Goal: Information Seeking & Learning: Understand process/instructions

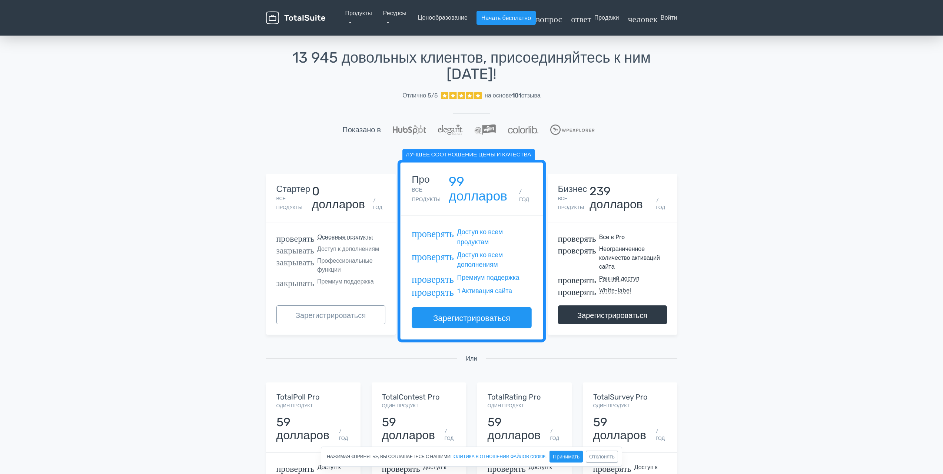
click at [298, 196] on div "Стартер Все продукты" at bounding box center [295, 197] width 36 height 27
click at [346, 26] on link "Продукты" at bounding box center [359, 18] width 27 height 16
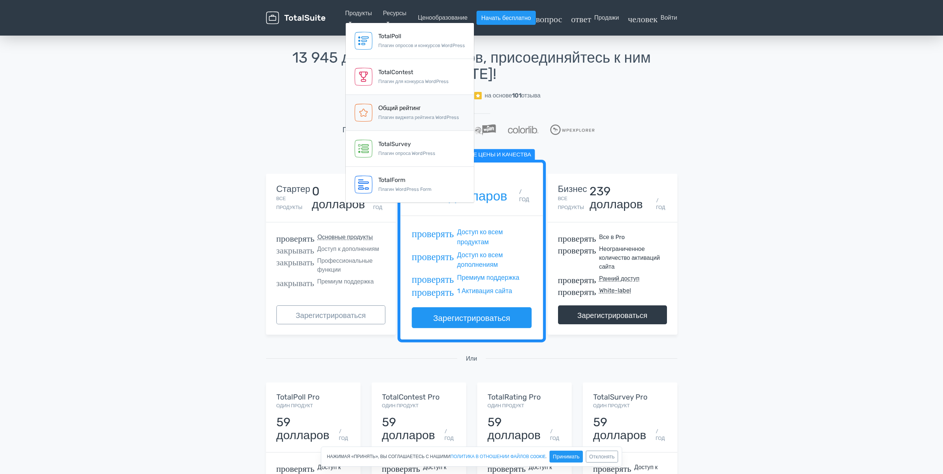
click at [378, 122] on div "Общий рейтинг Плагин виджета рейтинга WordPress" at bounding box center [418, 113] width 81 height 18
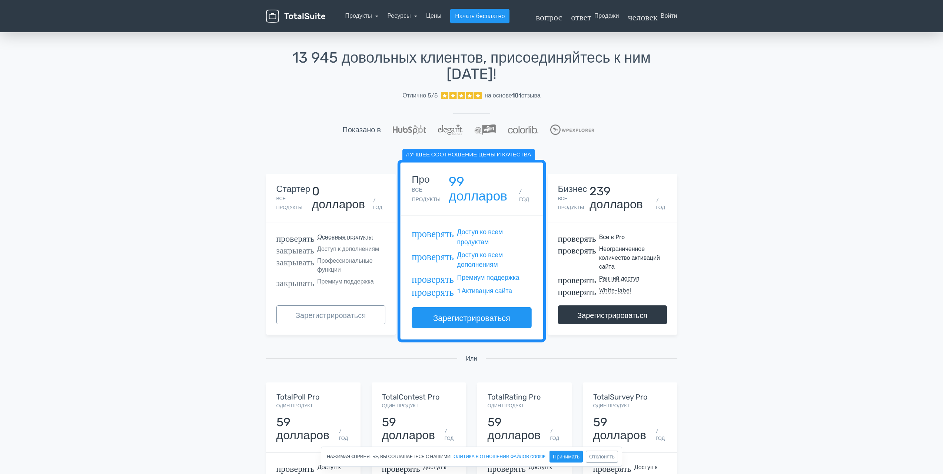
click at [349, 262] on font "Профессиональные функции" at bounding box center [345, 265] width 56 height 16
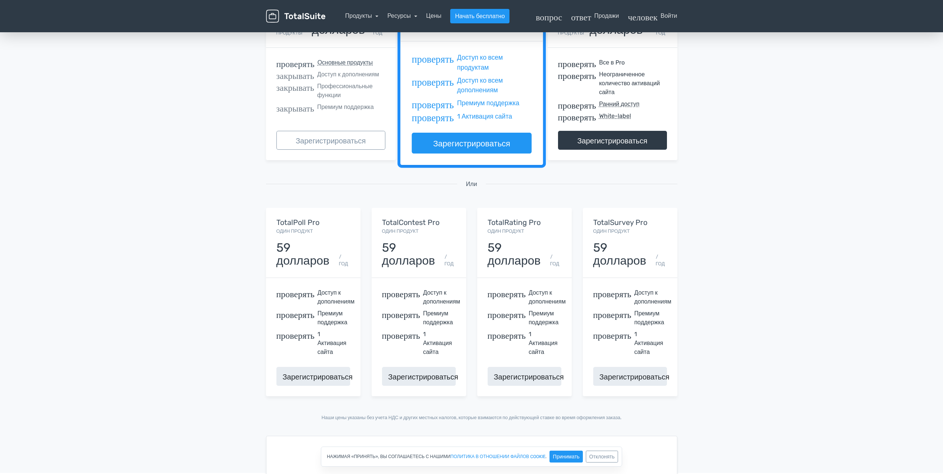
scroll to position [260, 0]
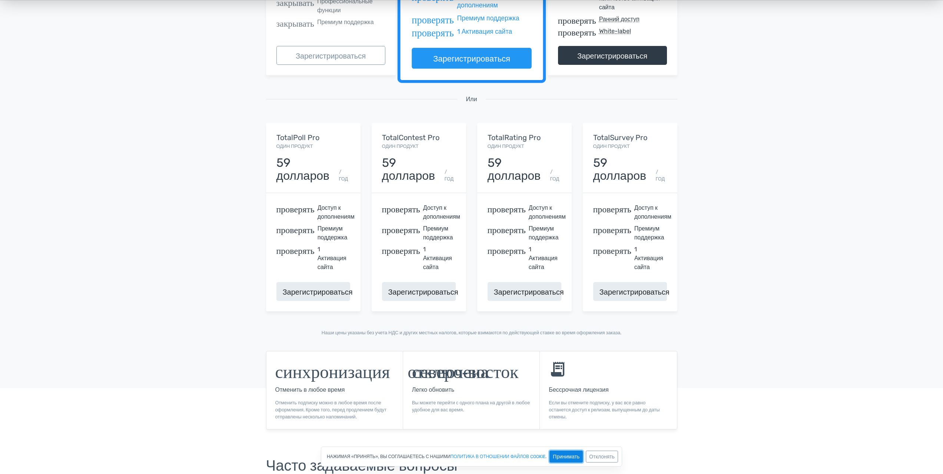
click at [554, 453] on button "Принимать" at bounding box center [566, 457] width 33 height 12
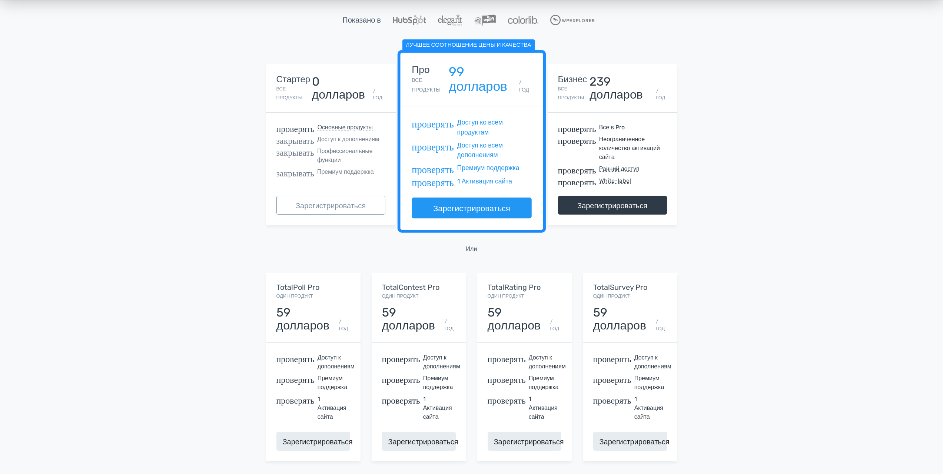
scroll to position [0, 0]
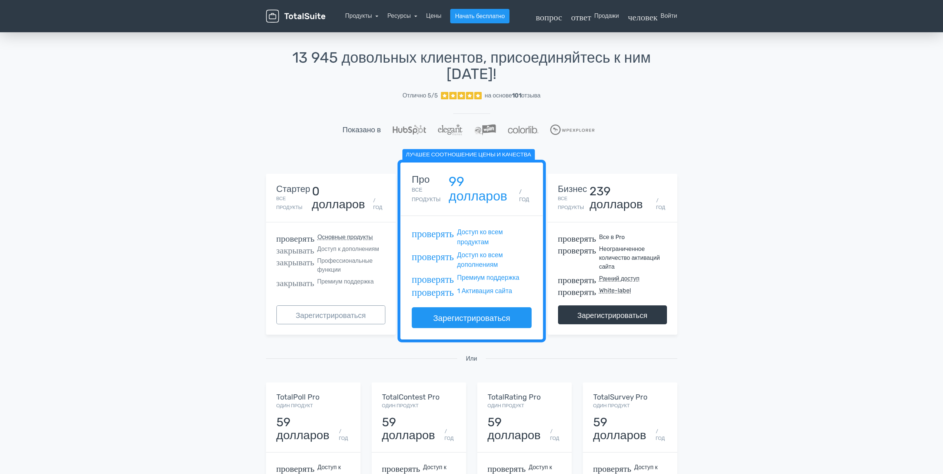
click at [354, 216] on div "Стартер Все продукты 0 долларов / ГОД" at bounding box center [331, 198] width 130 height 49
click at [344, 317] on font "Зарегистрироваться" at bounding box center [331, 315] width 70 height 9
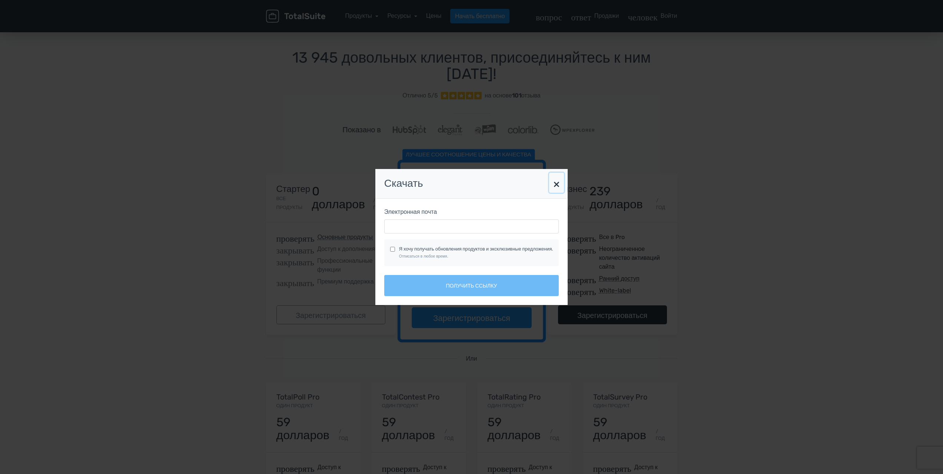
click at [560, 185] on font "×" at bounding box center [556, 183] width 7 height 14
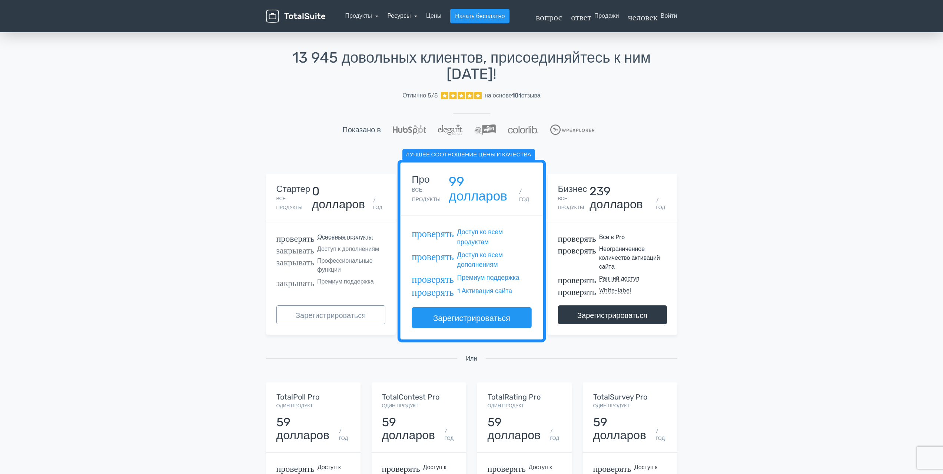
click at [408, 14] on font "Ресурсы" at bounding box center [398, 15] width 23 height 7
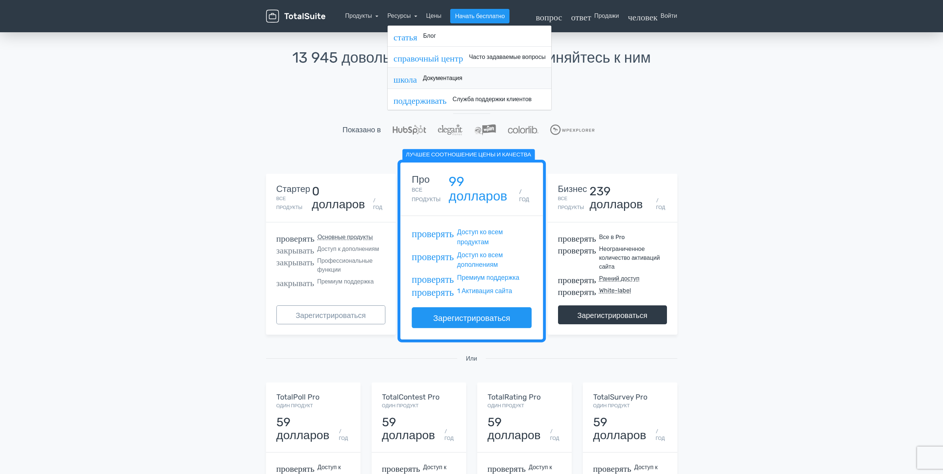
click at [409, 79] on font "школа" at bounding box center [405, 78] width 23 height 9
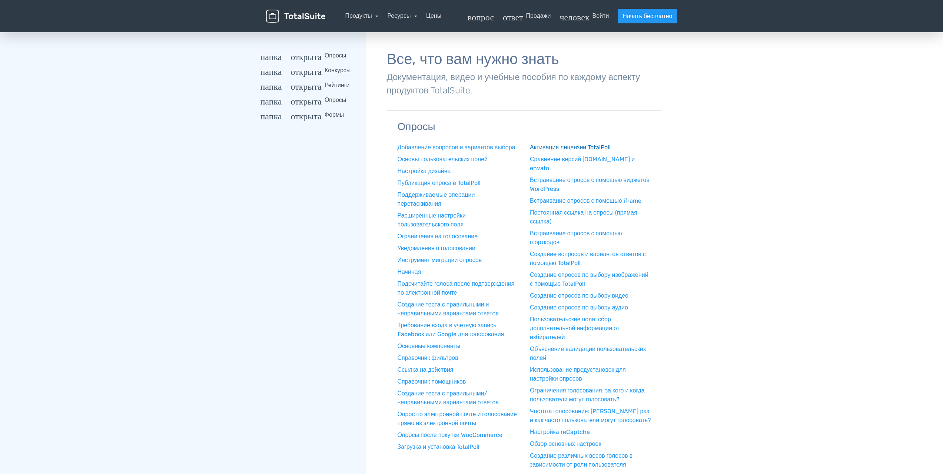
click at [566, 149] on font "Активация лицензии TotalPoll" at bounding box center [570, 147] width 81 height 7
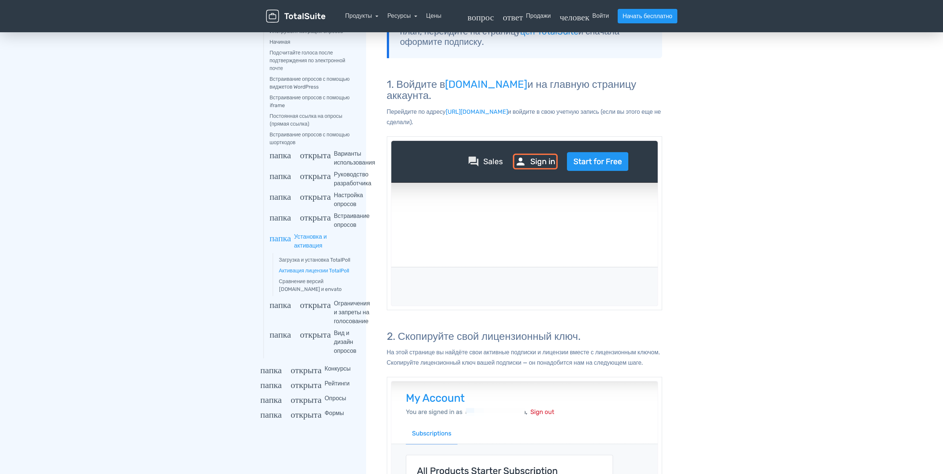
scroll to position [222, 0]
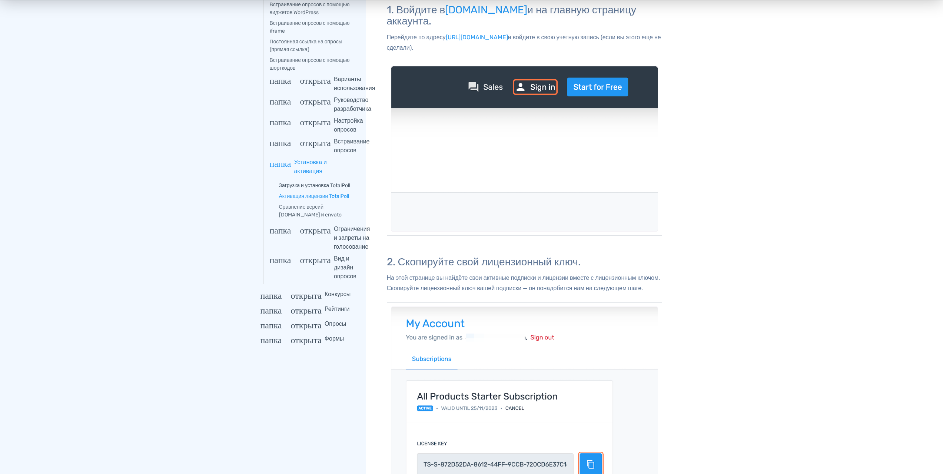
click at [351, 184] on font "Загрузка и установка TotalPoll" at bounding box center [315, 185] width 72 height 6
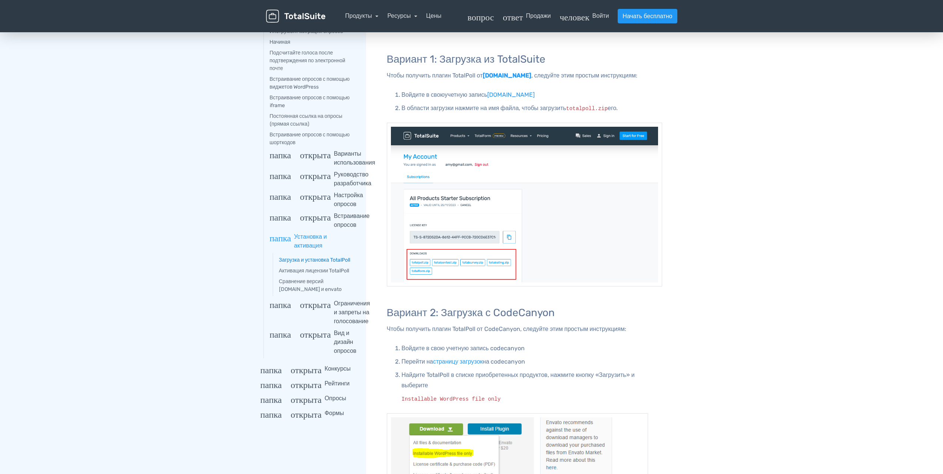
scroll to position [148, 0]
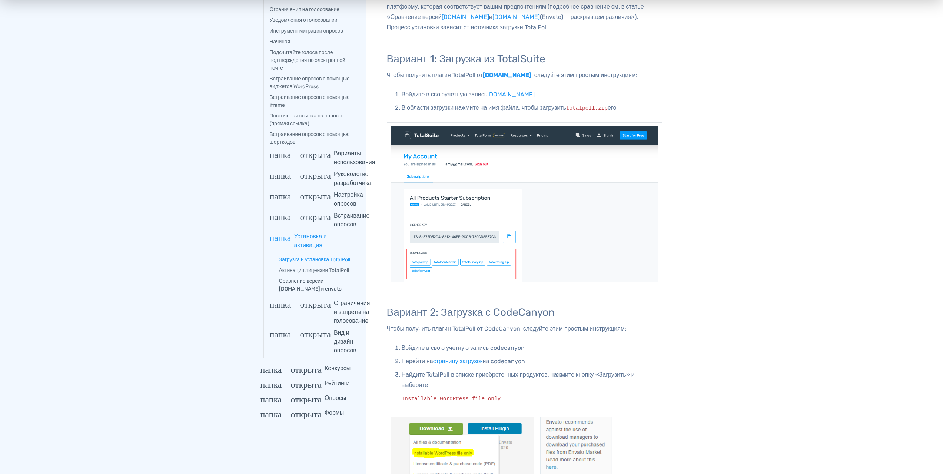
click at [319, 284] on link "Сравнение версий [DOMAIN_NAME] и envato" at bounding box center [317, 285] width 77 height 16
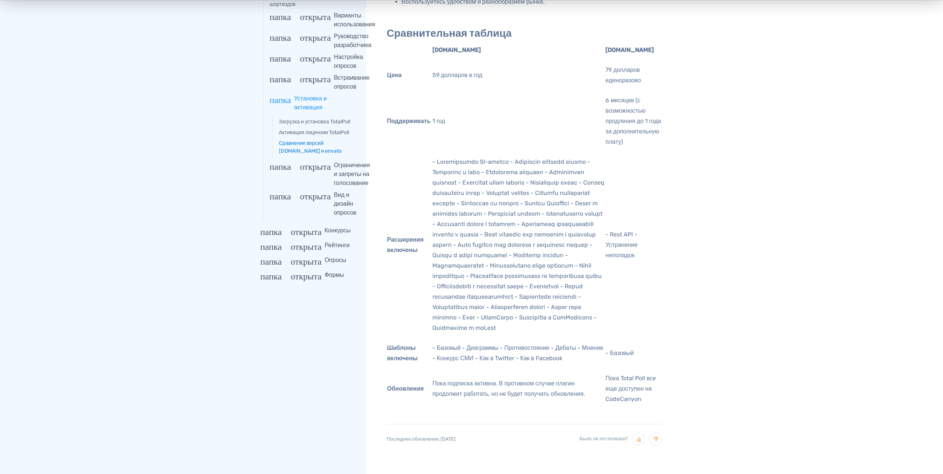
scroll to position [264, 0]
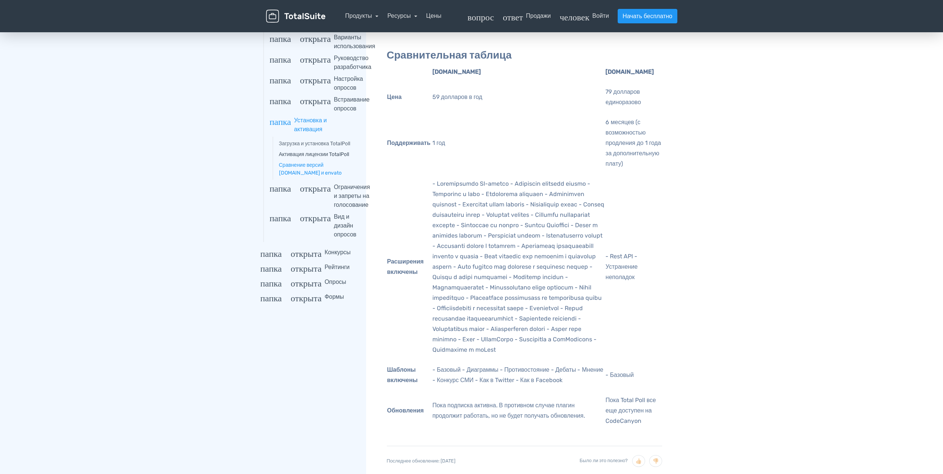
click at [318, 155] on font "Активация лицензии TotalPoll" at bounding box center [314, 154] width 70 height 6
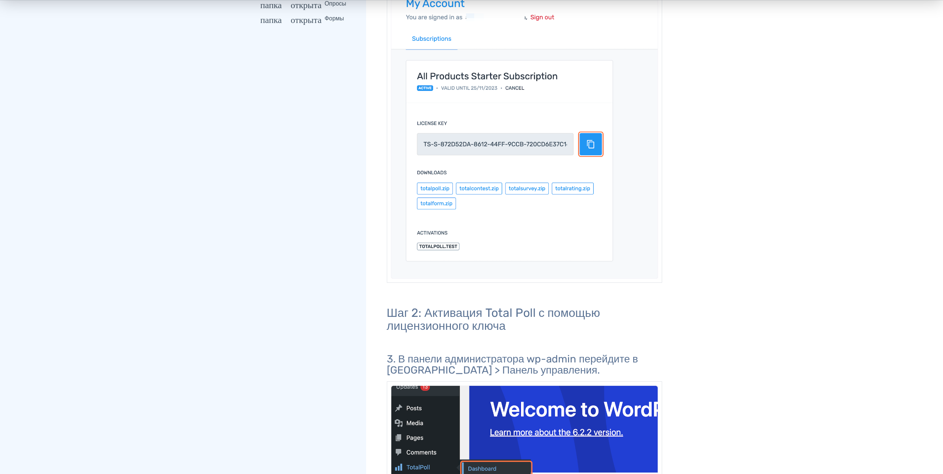
scroll to position [556, 0]
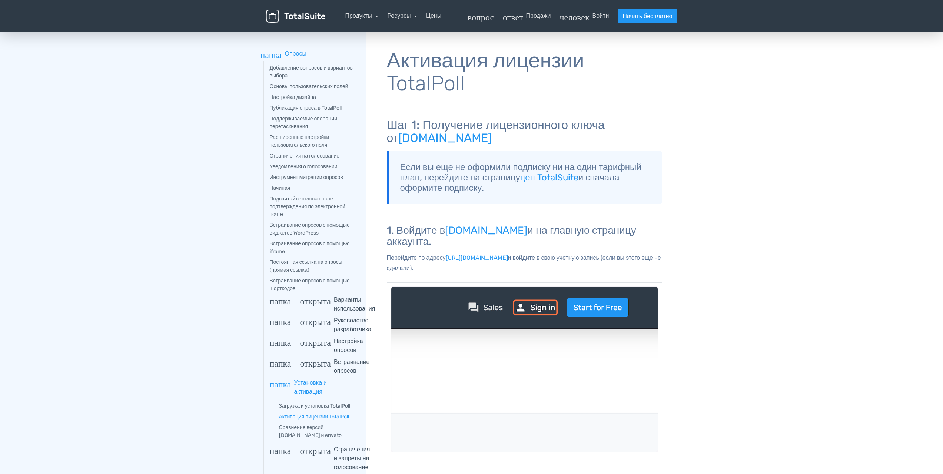
scroll to position [0, 0]
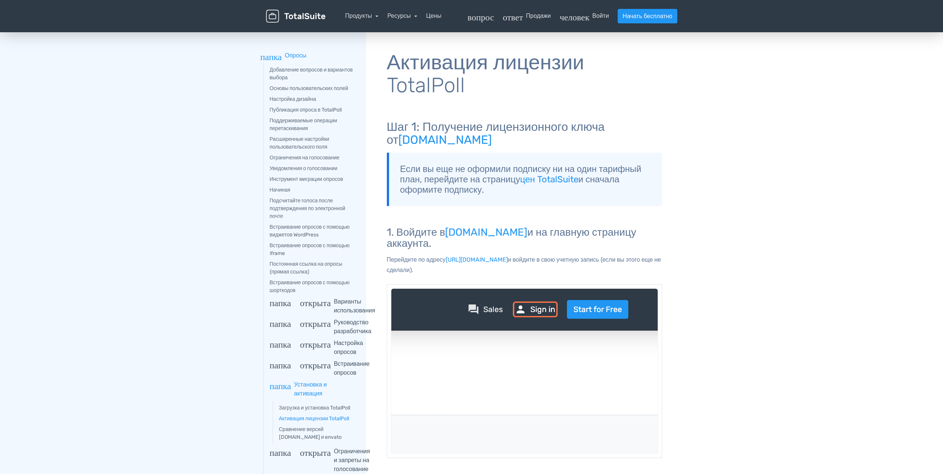
scroll to position [264, 0]
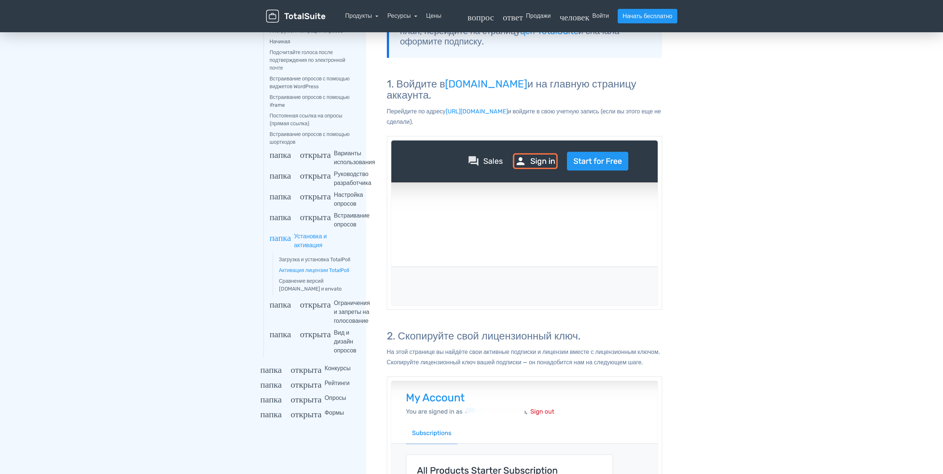
scroll to position [222, 0]
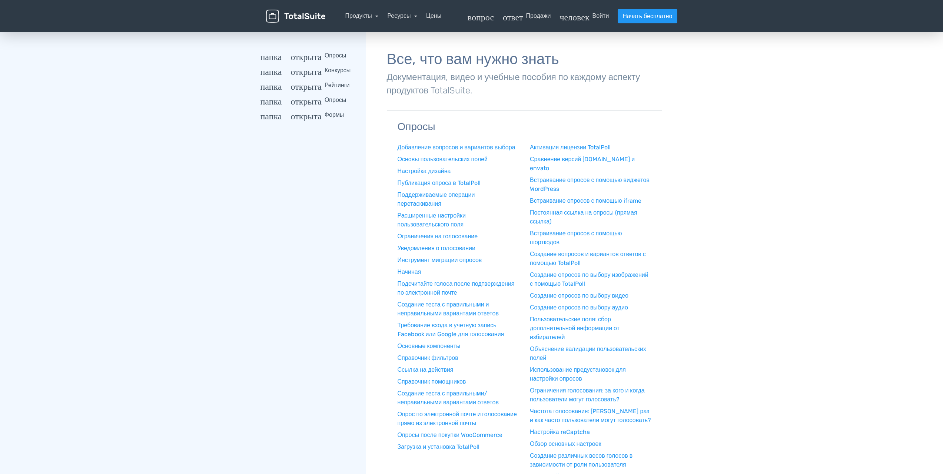
click at [330, 52] on font "Опросы" at bounding box center [336, 55] width 22 height 7
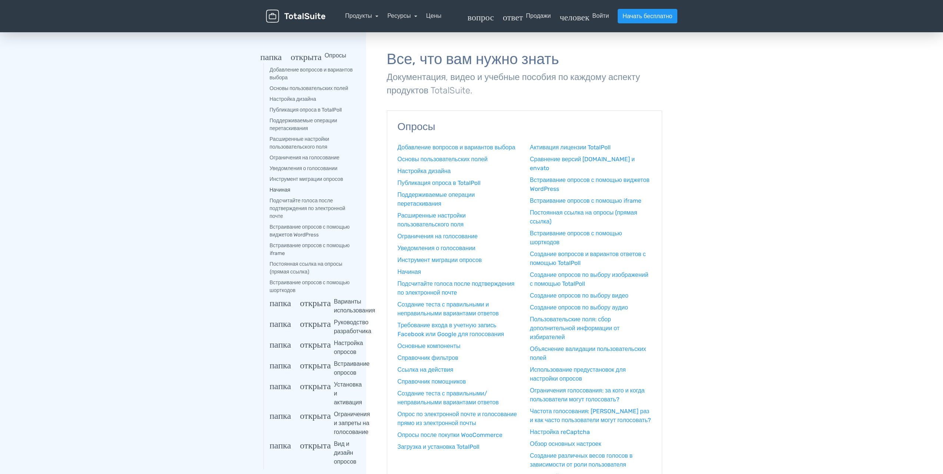
click at [280, 191] on font "Начиная" at bounding box center [280, 190] width 21 height 6
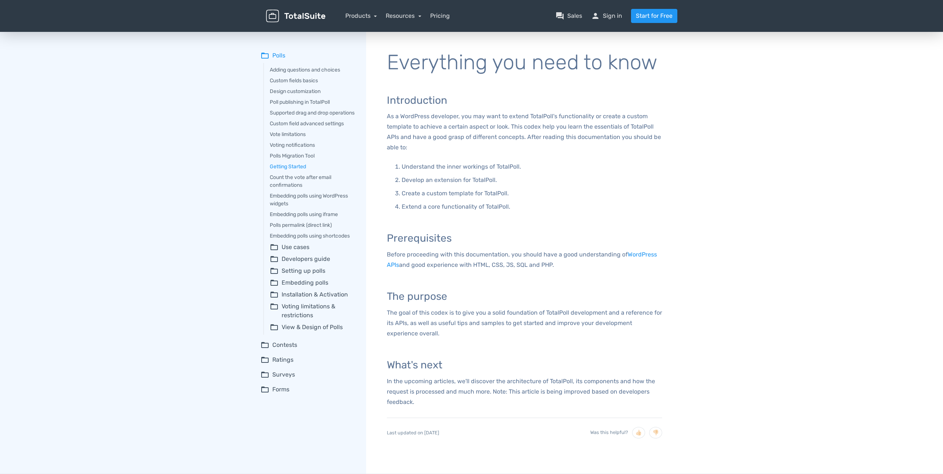
click at [314, 299] on summary "folder_open Installation & Activation" at bounding box center [313, 294] width 86 height 9
click at [305, 331] on link "Activating TotalPoll license" at bounding box center [317, 328] width 77 height 8
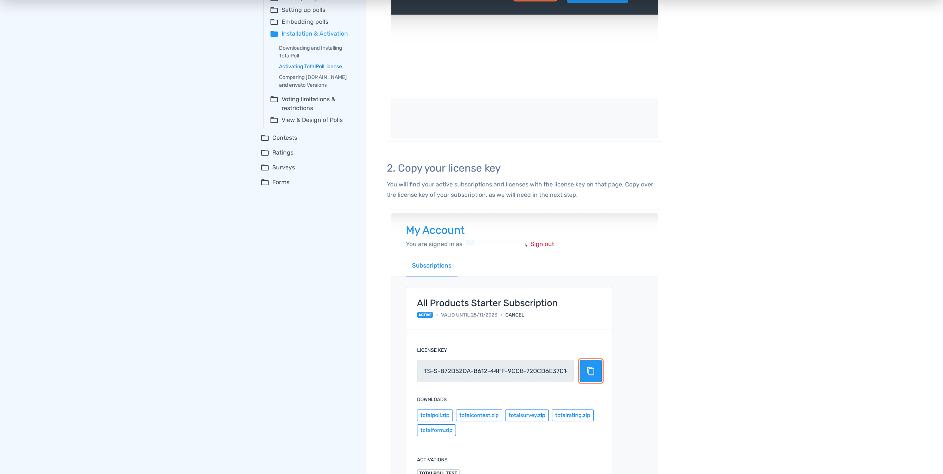
scroll to position [260, 0]
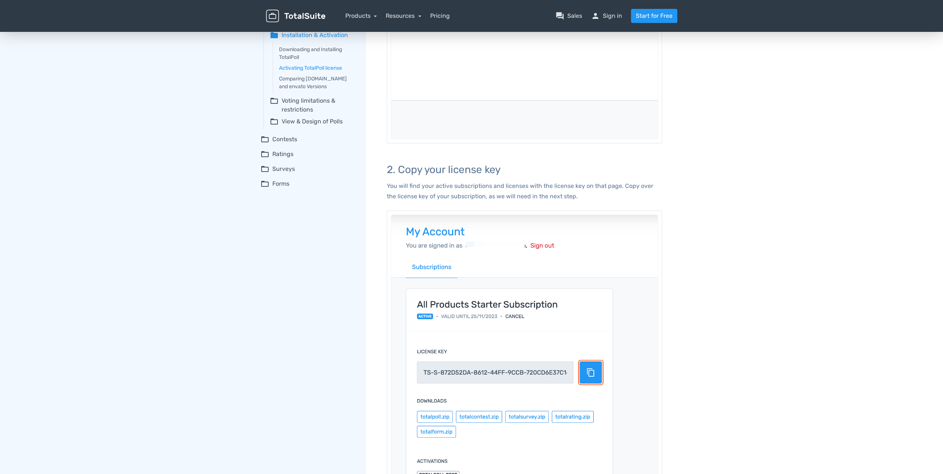
click at [283, 144] on summary "folder_open Contests" at bounding box center [308, 139] width 95 height 9
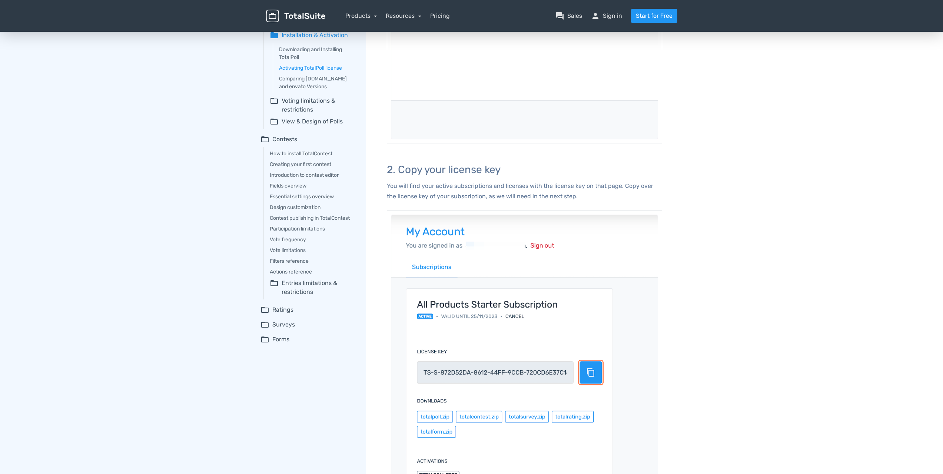
click at [287, 144] on summary "folder_open Contests" at bounding box center [308, 139] width 95 height 9
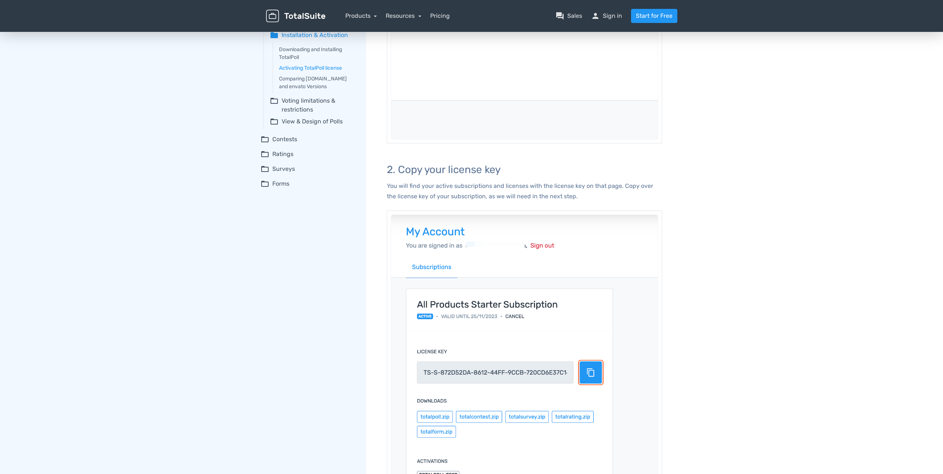
click at [291, 159] on summary "folder_open Ratings" at bounding box center [308, 154] width 95 height 9
click at [292, 159] on summary "folder_open Ratings" at bounding box center [308, 154] width 95 height 9
click at [289, 173] on summary "folder_open Surveys" at bounding box center [308, 169] width 95 height 9
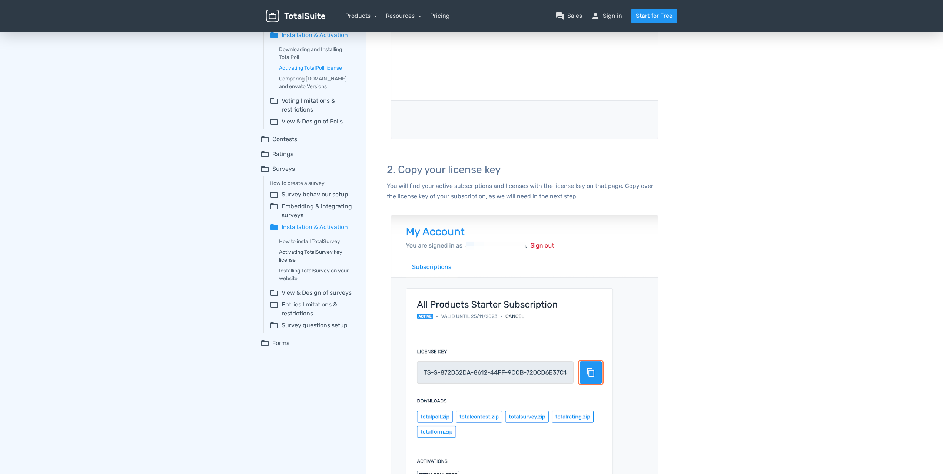
click at [311, 260] on link "Activating TotalSurvey key license" at bounding box center [317, 256] width 77 height 16
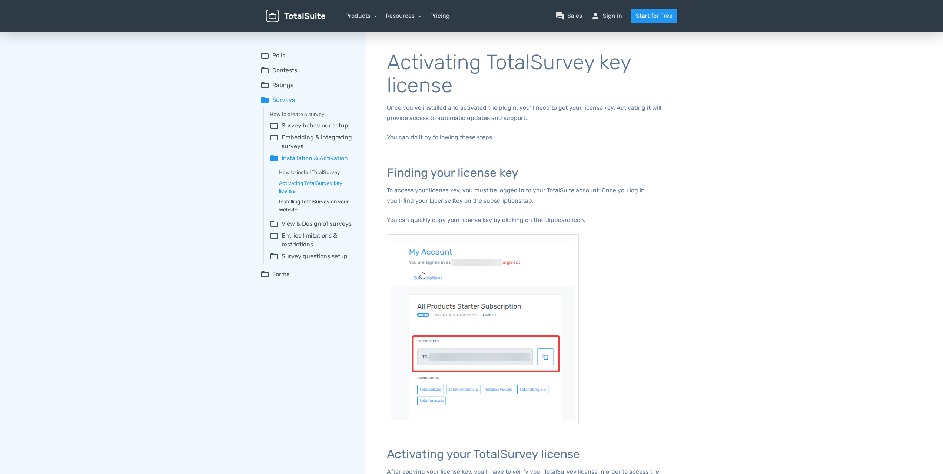
click at [319, 200] on link "Installing TotalSurvey on your website" at bounding box center [317, 206] width 77 height 16
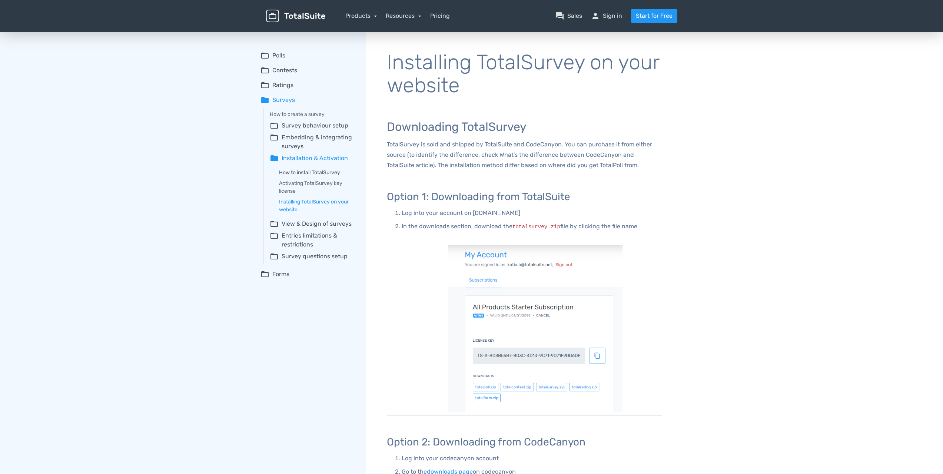
click at [325, 171] on link "How to install TotalSurvey" at bounding box center [317, 173] width 77 height 8
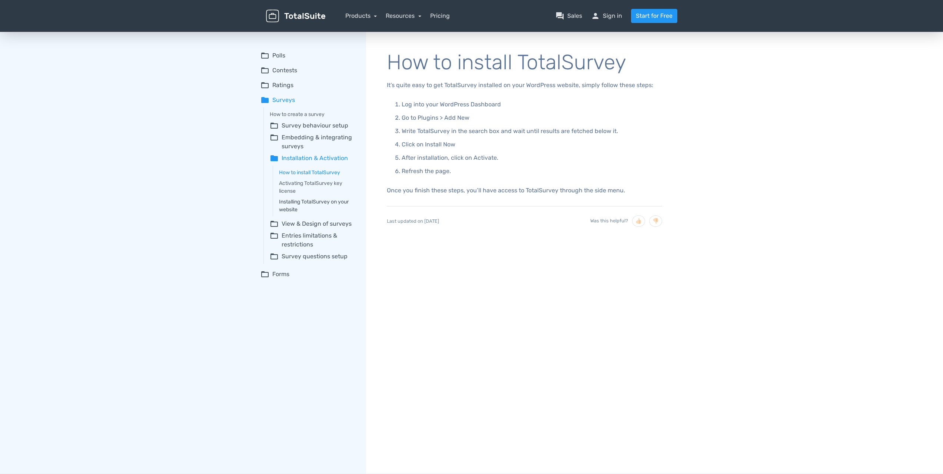
click at [326, 202] on link "Installing TotalSurvey on your website" at bounding box center [317, 206] width 77 height 16
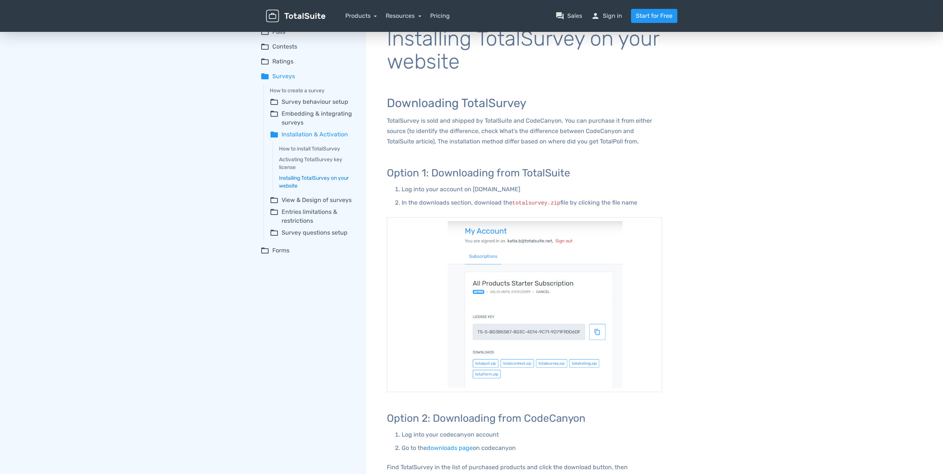
scroll to position [148, 0]
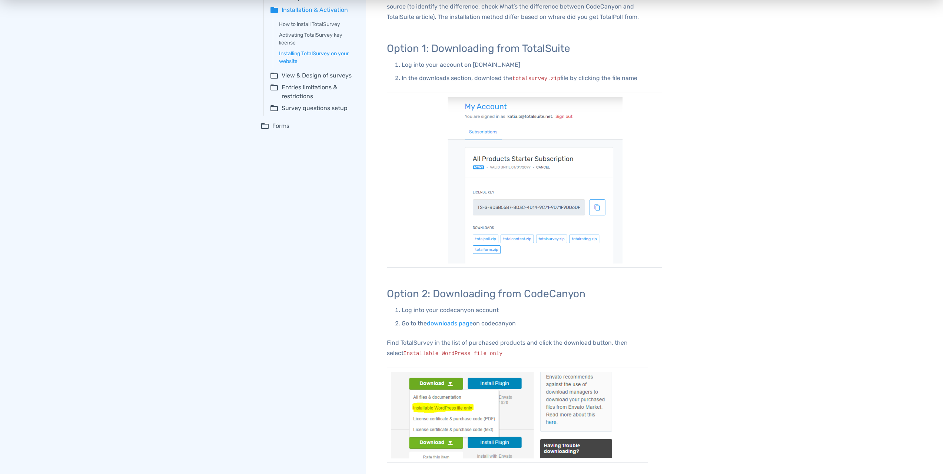
click at [525, 258] on img at bounding box center [524, 180] width 275 height 175
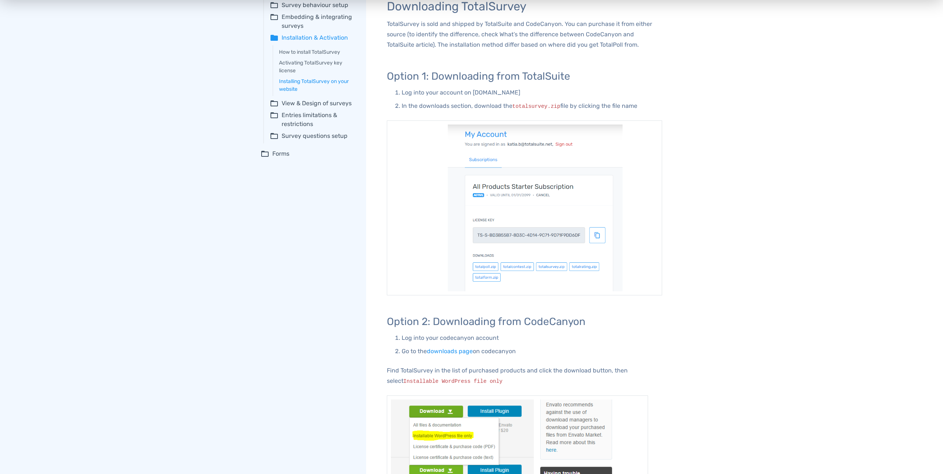
scroll to position [111, 0]
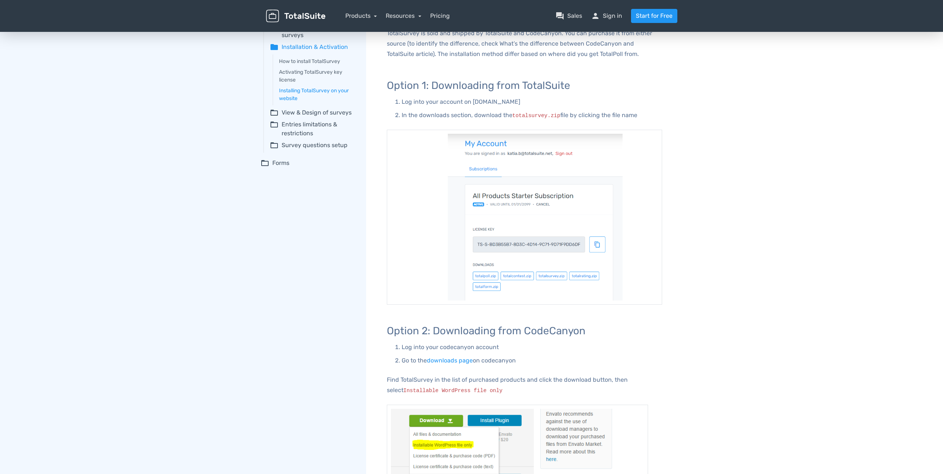
click at [276, 273] on div "folder_open Polls Adding questions and choices Custom fields basics Design cust…" at bounding box center [314, 352] width 106 height 867
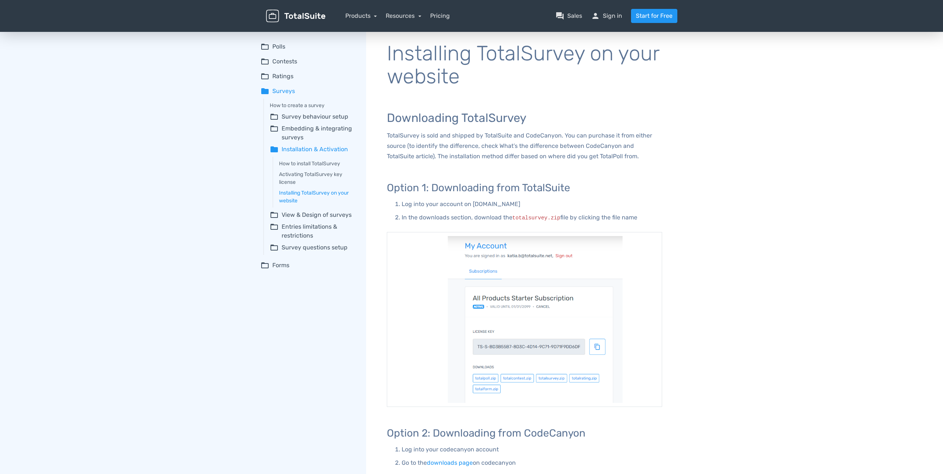
scroll to position [0, 0]
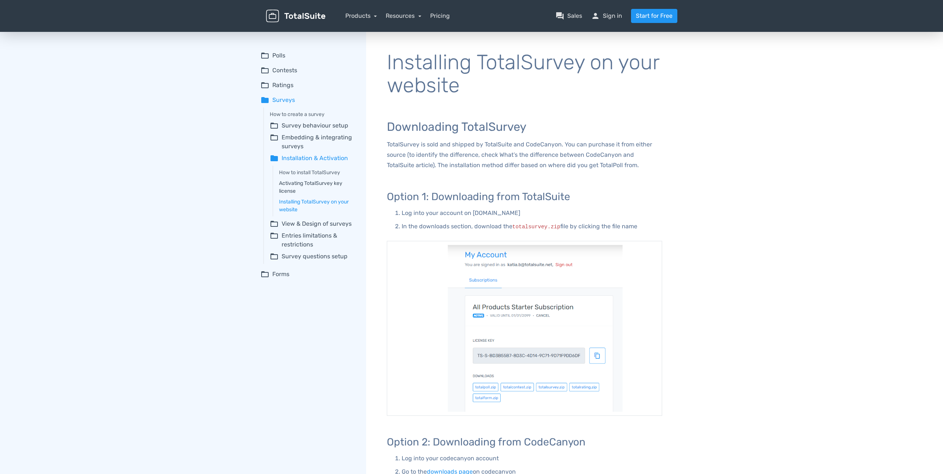
click at [313, 182] on link "Activating TotalSurvey key license" at bounding box center [317, 187] width 77 height 16
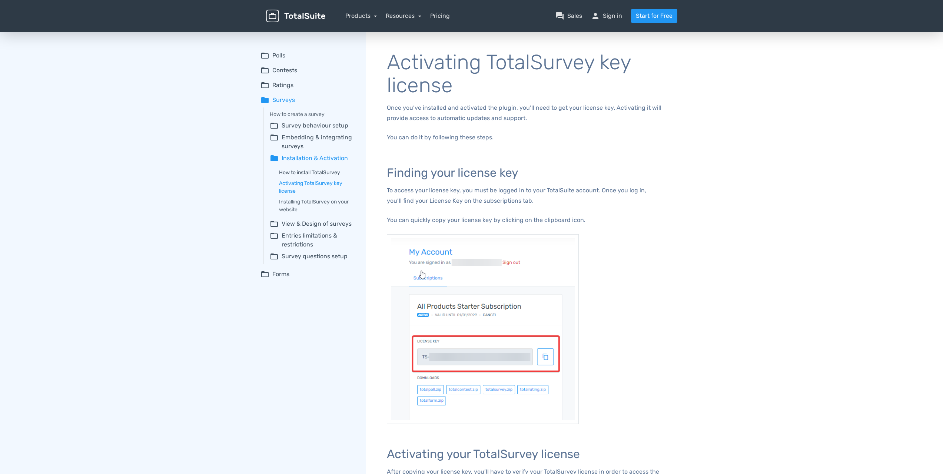
click at [325, 172] on link "How to install TotalSurvey" at bounding box center [317, 173] width 77 height 8
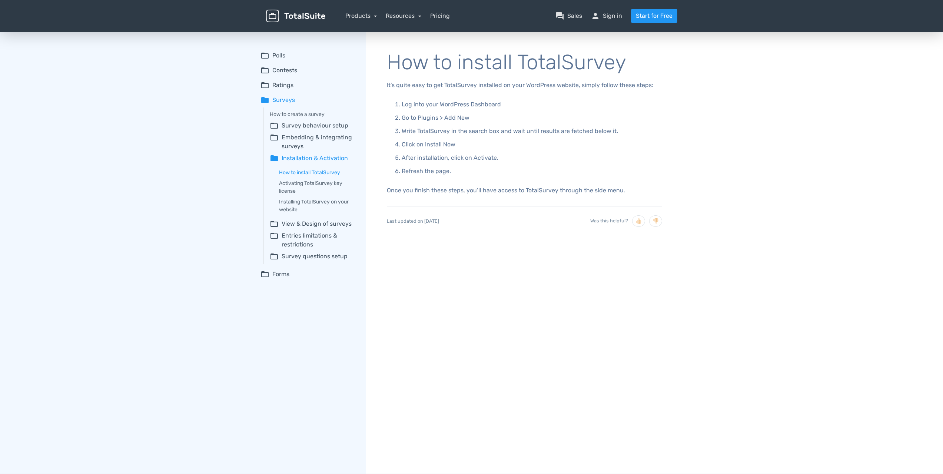
click at [285, 275] on summary "folder_open Forms" at bounding box center [308, 274] width 95 height 9
click at [299, 203] on link "Installing TotalSurvey on your website" at bounding box center [317, 206] width 77 height 16
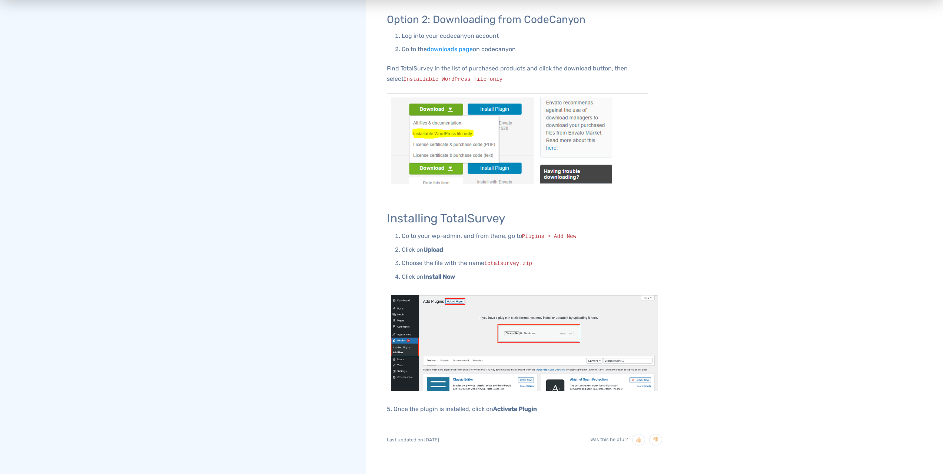
scroll to position [445, 0]
